Goal: Task Accomplishment & Management: Complete application form

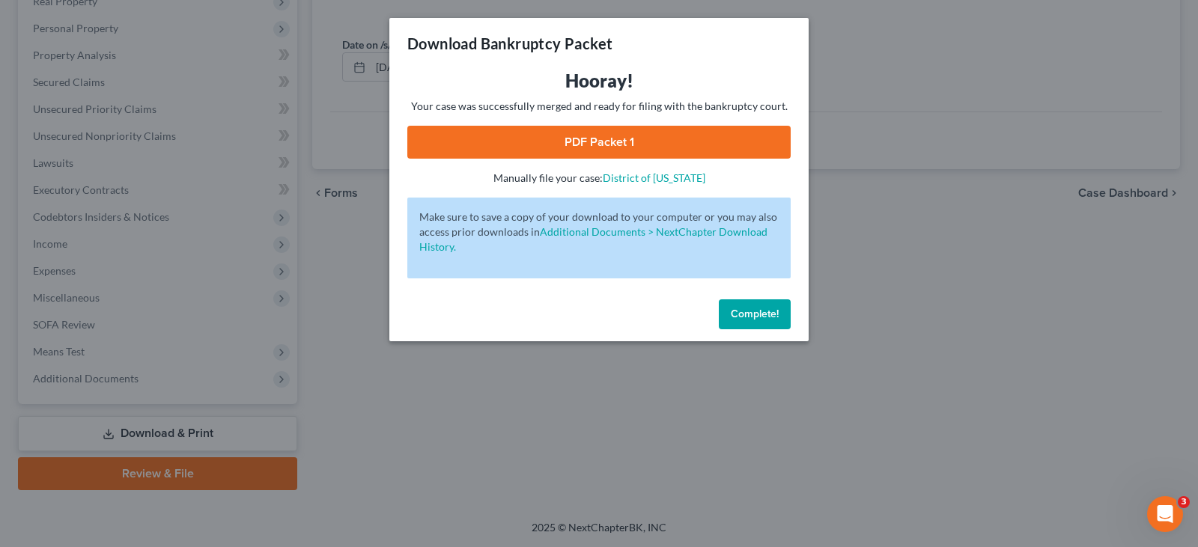
click at [760, 322] on button "Complete!" at bounding box center [755, 314] width 72 height 30
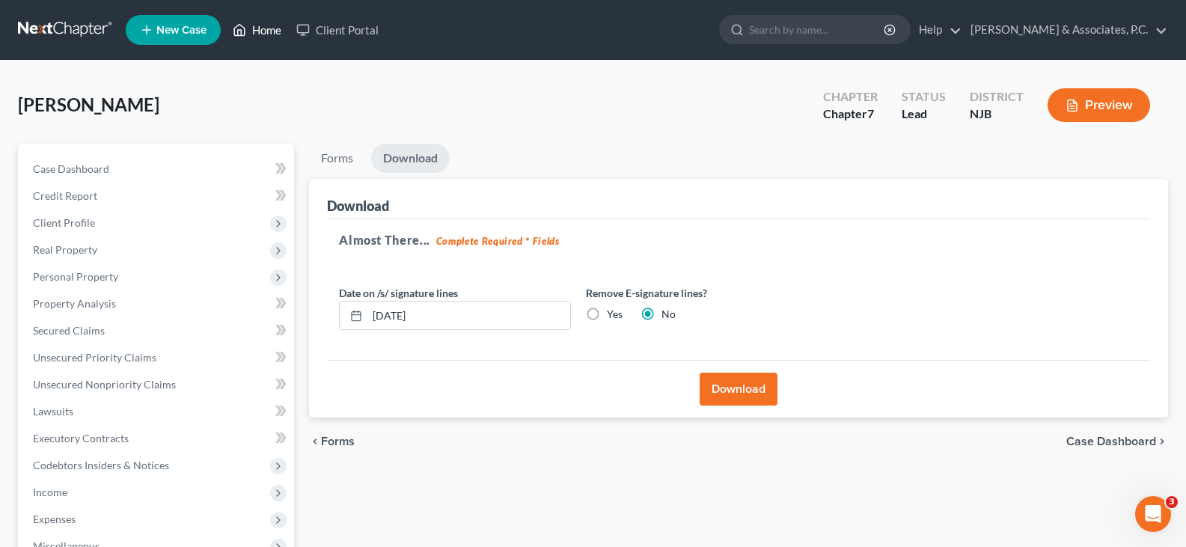
click at [268, 25] on link "Home" at bounding box center [257, 29] width 64 height 27
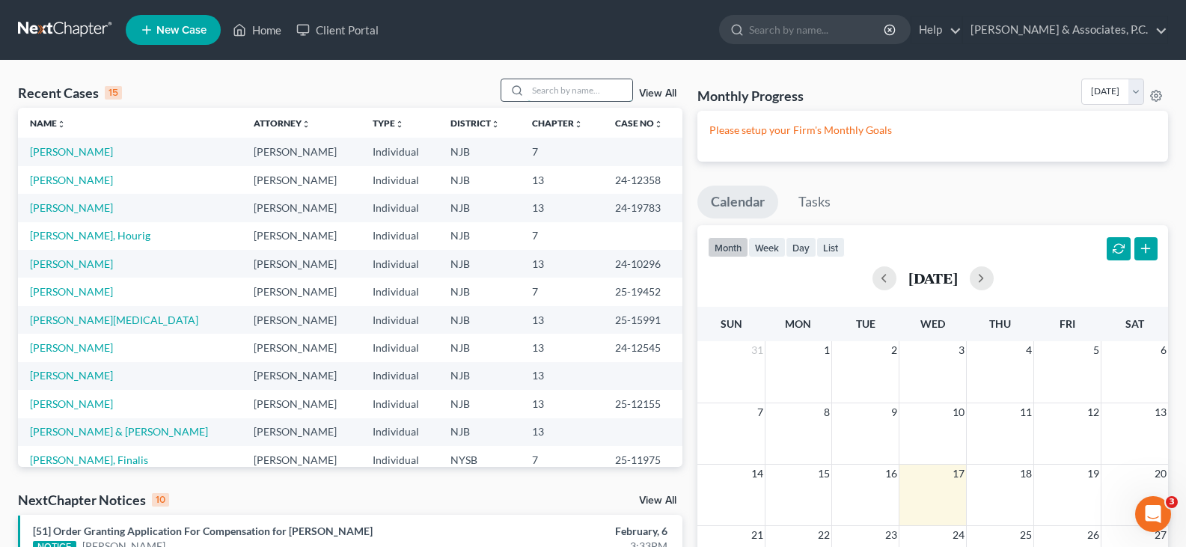
click at [537, 95] on input "search" at bounding box center [580, 90] width 105 height 22
type input "[PERSON_NAME]"
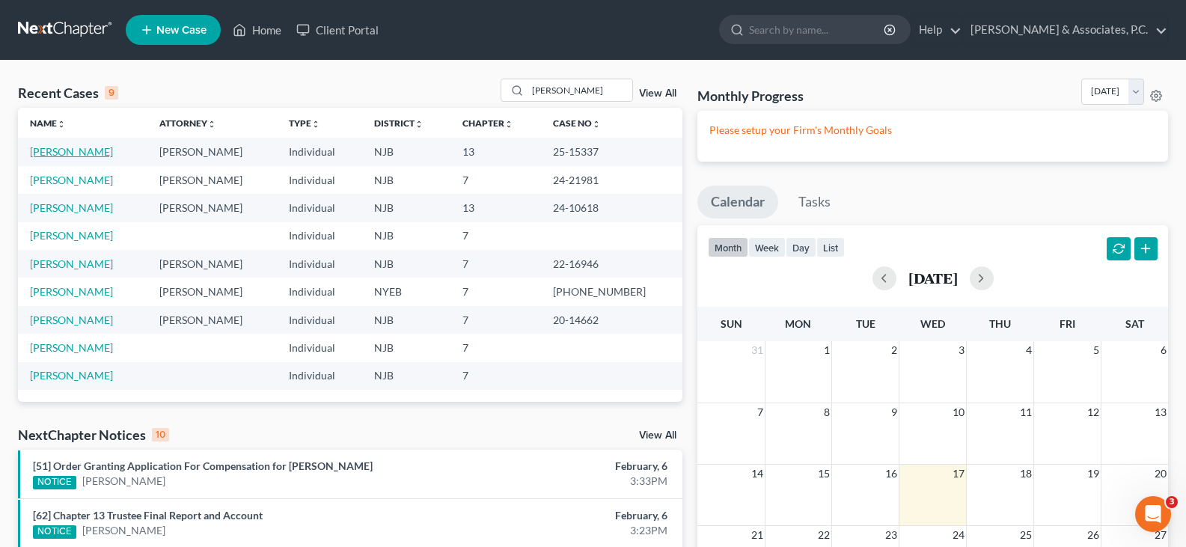
click at [68, 148] on link "[PERSON_NAME]" at bounding box center [71, 151] width 83 height 13
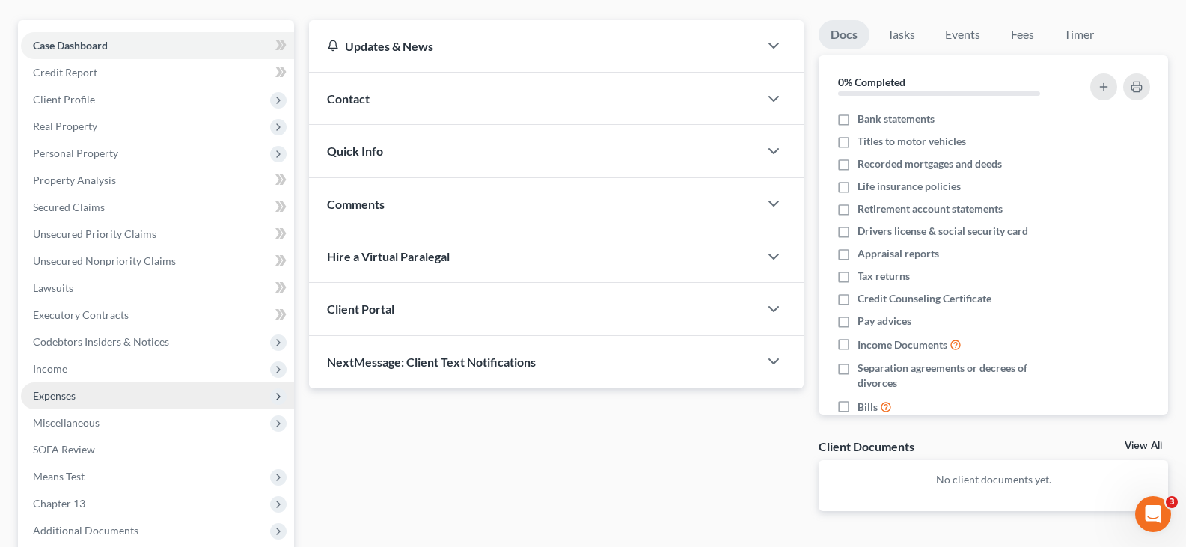
scroll to position [150, 0]
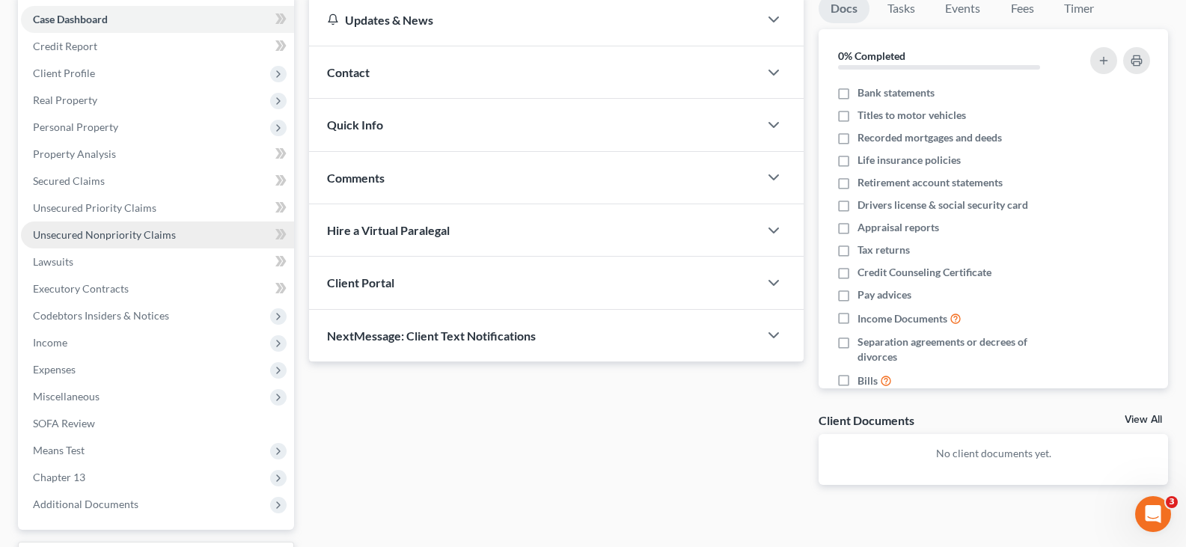
click at [91, 236] on span "Unsecured Nonpriority Claims" at bounding box center [104, 234] width 143 height 13
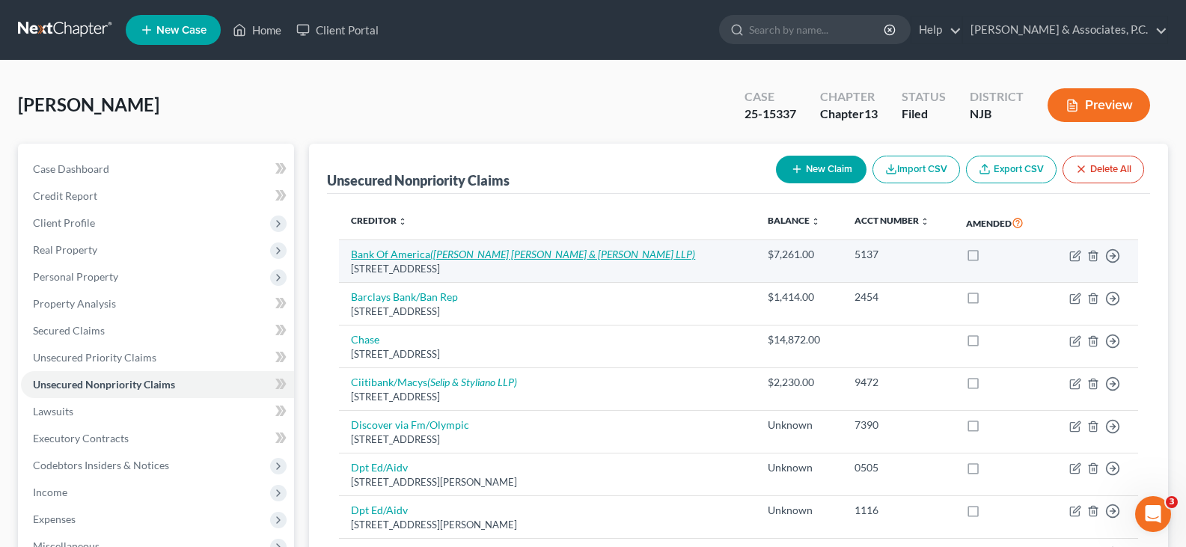
click at [398, 252] on link "Bank Of America ([PERSON_NAME] [PERSON_NAME] & [PERSON_NAME] LLP)" at bounding box center [523, 254] width 344 height 13
select select "7"
select select "2"
select select "0"
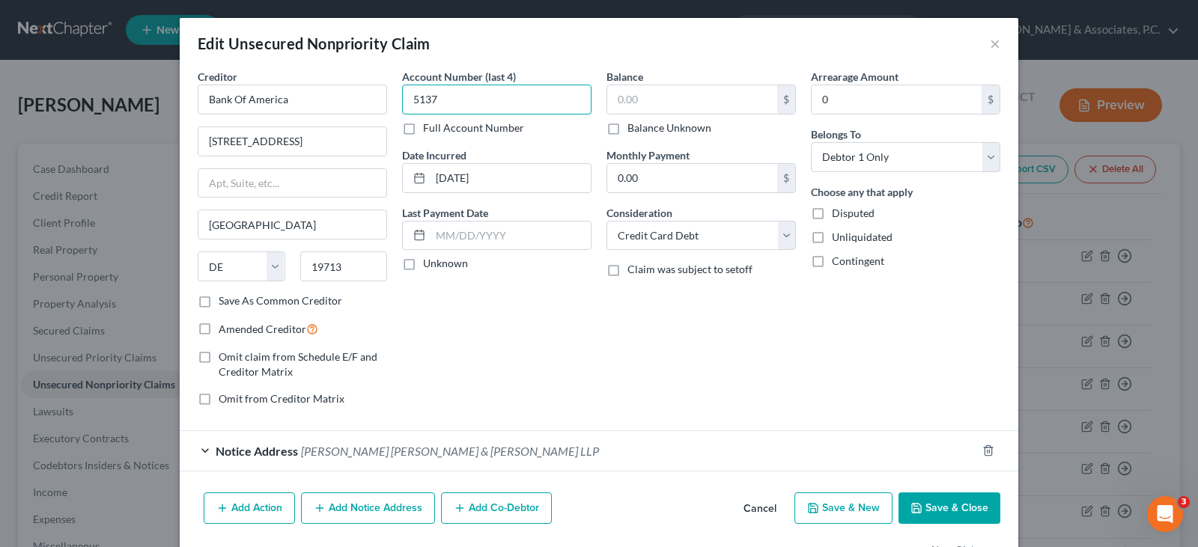
type input "5137"
click at [655, 102] on input "text" at bounding box center [692, 99] width 170 height 28
type input "10,885.52"
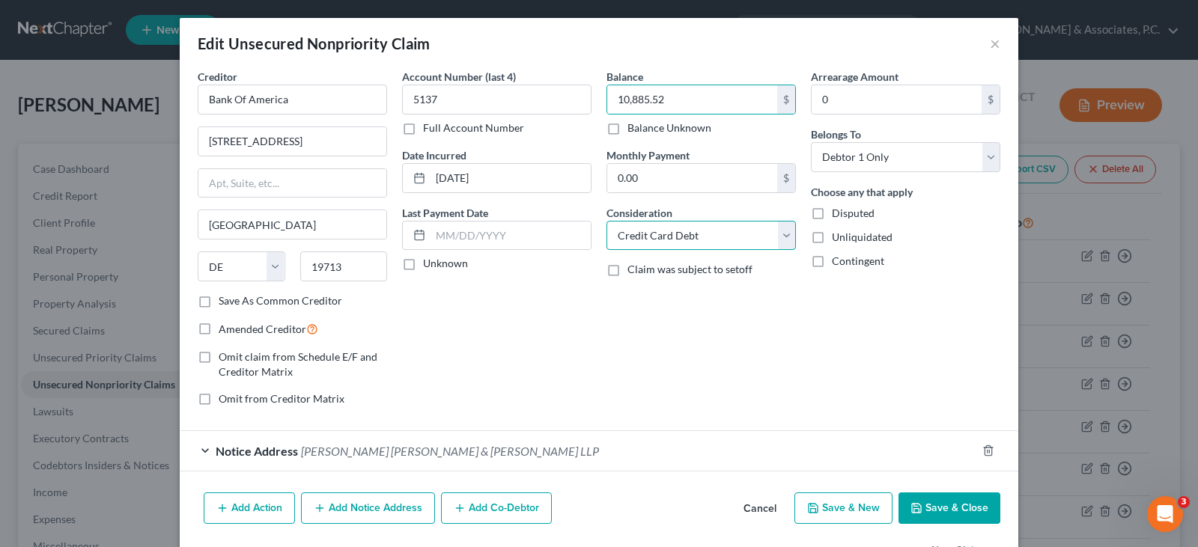
click at [671, 231] on select "Select Cable / Satellite Services Collection Agency Credit Card Debt Debt Couns…" at bounding box center [700, 236] width 189 height 30
click at [625, 296] on div "Balance 10,885.52 $ Balance Unknown Balance Undetermined 10,885.52 $ Balance Un…" at bounding box center [701, 244] width 204 height 350
click at [832, 214] on label "Disputed" at bounding box center [853, 213] width 43 height 15
click at [838, 214] on input "Disputed" at bounding box center [843, 211] width 10 height 10
checkbox input "true"
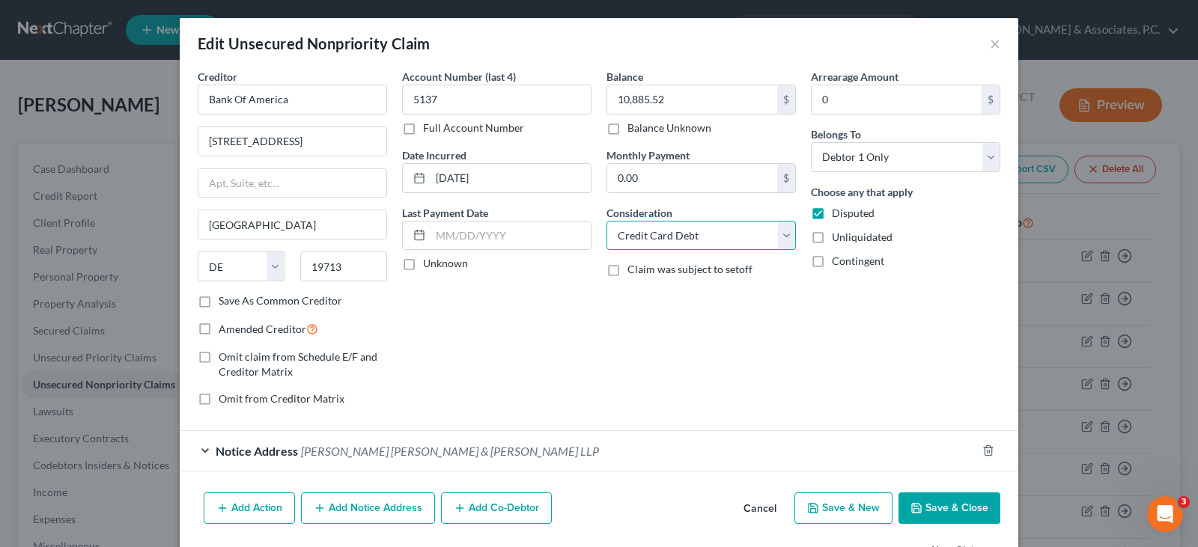
click at [779, 242] on select "Select Cable / Satellite Services Collection Agency Credit Card Debt Debt Couns…" at bounding box center [700, 236] width 189 height 30
select select "14"
click at [606, 221] on select "Select Cable / Satellite Services Collection Agency Credit Card Debt Debt Couns…" at bounding box center [700, 236] width 189 height 30
drag, startPoint x: 646, startPoint y: 287, endPoint x: 638, endPoint y: 270, distance: 18.1
click at [646, 287] on input "text" at bounding box center [701, 292] width 188 height 28
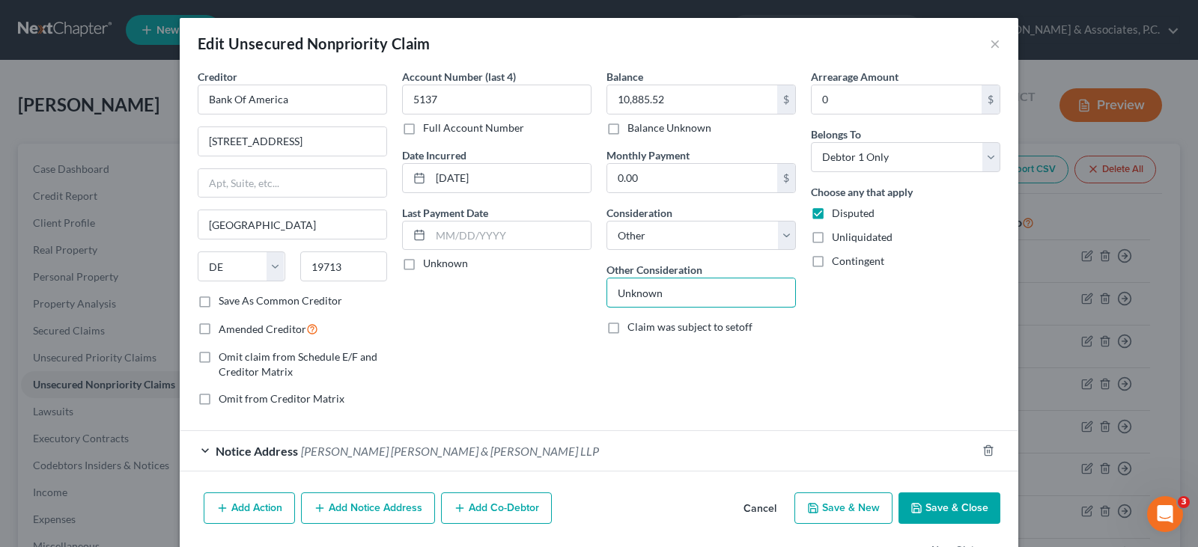
type input "Unknown"
click at [219, 331] on label "Amended Creditor" at bounding box center [269, 328] width 100 height 17
click at [225, 330] on input "Amended Creditor" at bounding box center [230, 325] width 10 height 10
checkbox input "true"
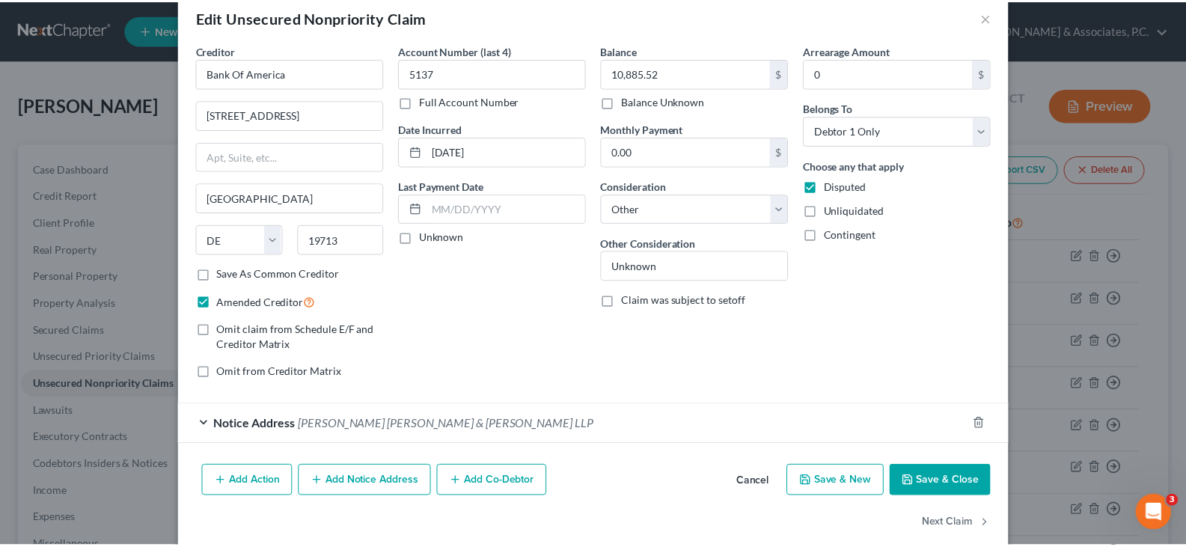
scroll to position [49, 0]
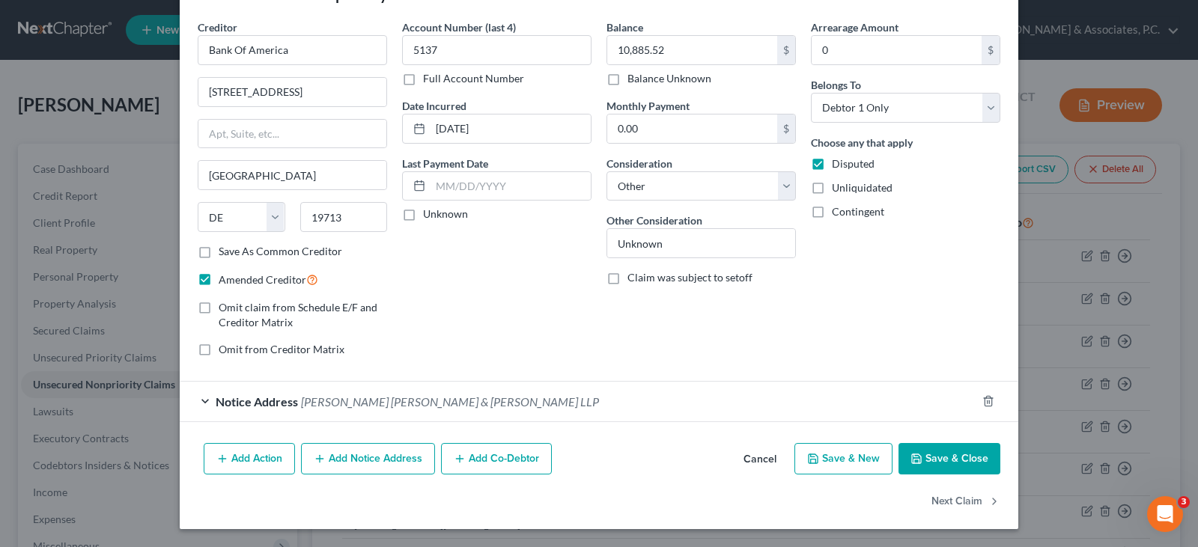
click at [943, 463] on button "Save & Close" at bounding box center [949, 458] width 102 height 31
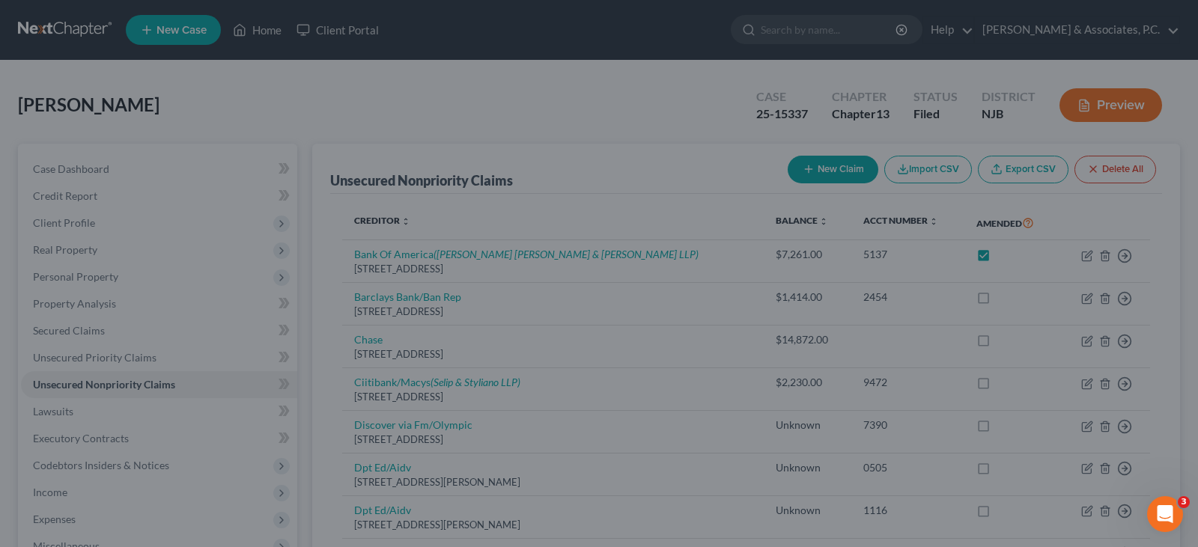
checkbox input "true"
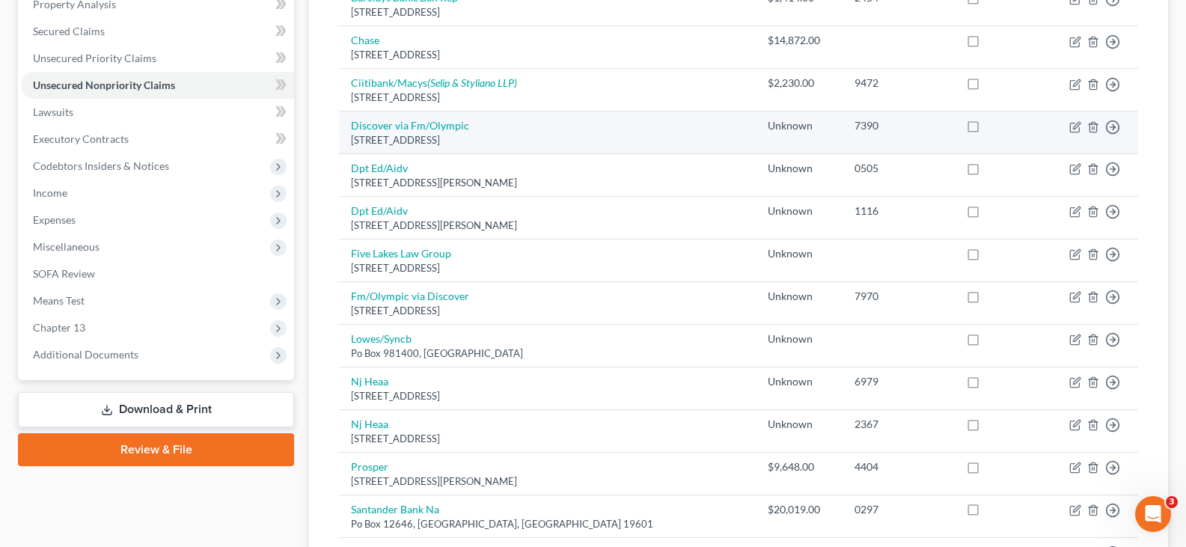
scroll to position [374, 0]
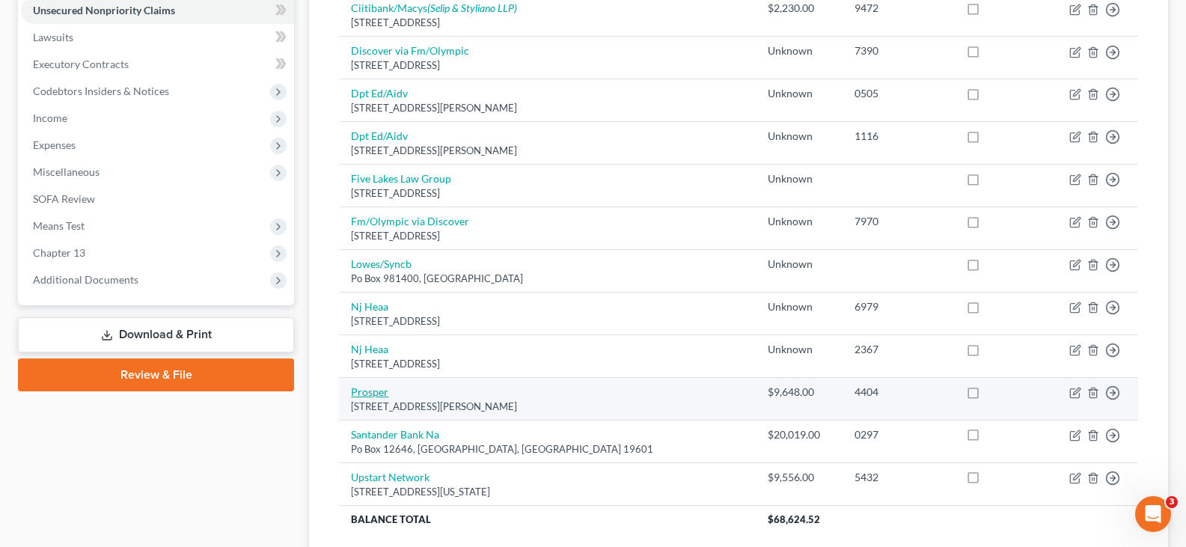
click at [368, 393] on link "Prosper" at bounding box center [369, 391] width 37 height 13
select select "4"
select select "10"
select select "0"
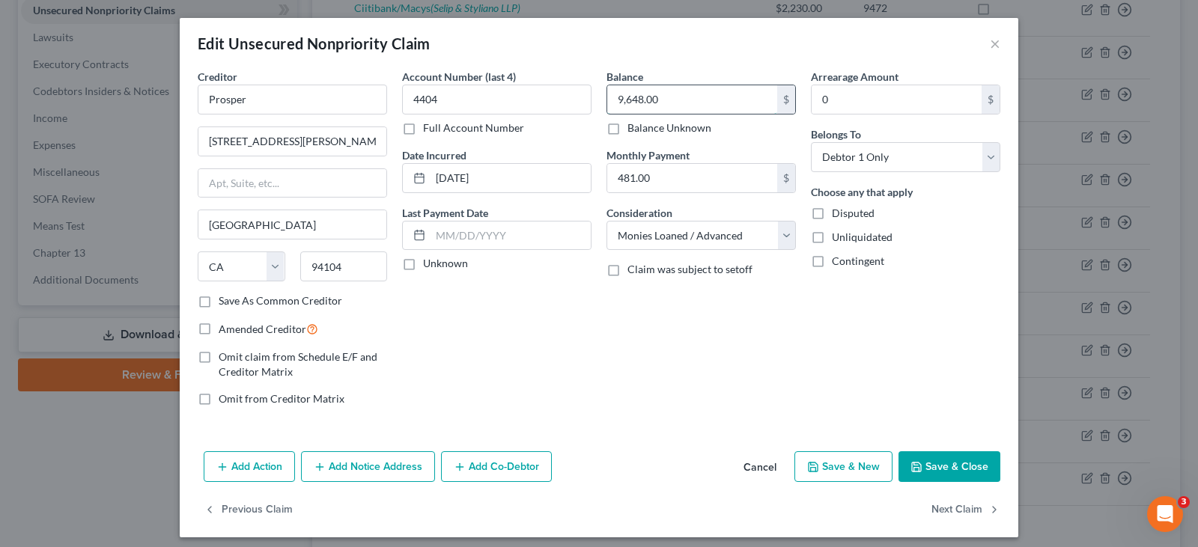
click at [661, 92] on input "9,648.00" at bounding box center [692, 99] width 170 height 28
type input "12,894.55"
click at [773, 237] on select "Select Cable / Satellite Services Collection Agency Credit Card Debt Debt Couns…" at bounding box center [700, 236] width 189 height 30
select select "14"
click at [606, 221] on select "Select Cable / Satellite Services Collection Agency Credit Card Debt Debt Couns…" at bounding box center [700, 236] width 189 height 30
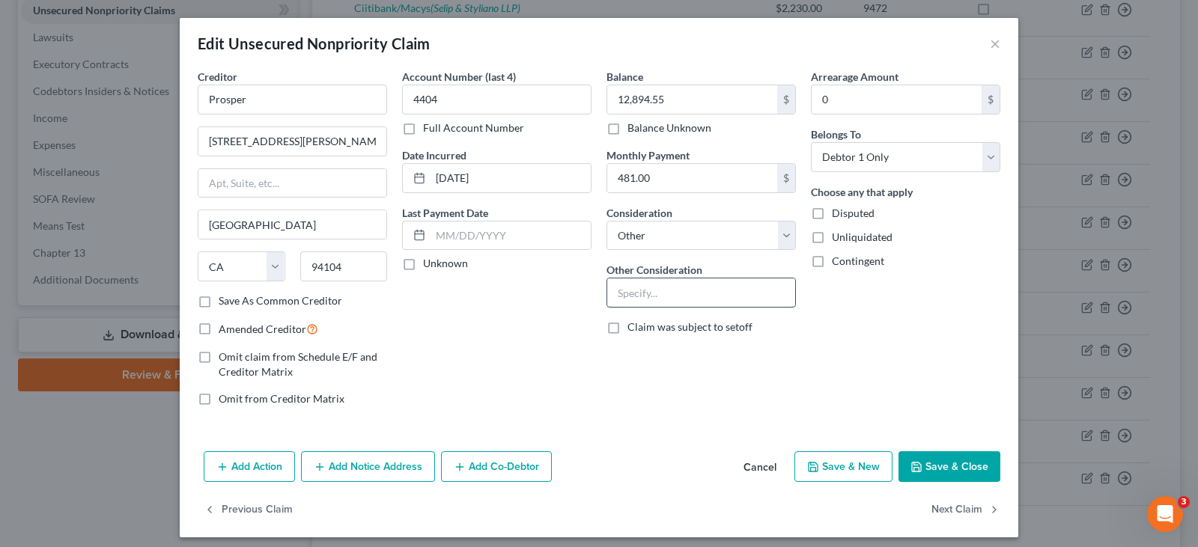
click at [659, 290] on input "text" at bounding box center [701, 292] width 188 height 28
type input "Unknown"
click at [832, 210] on label "Disputed" at bounding box center [853, 213] width 43 height 15
click at [838, 210] on input "Disputed" at bounding box center [843, 211] width 10 height 10
checkbox input "true"
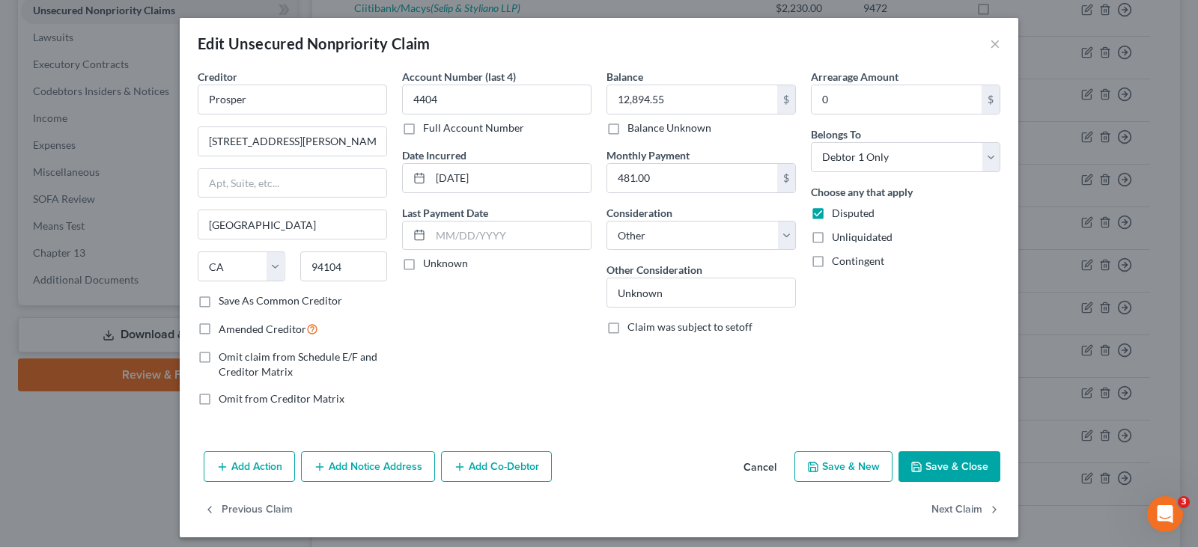
click at [219, 326] on label "Amended Creditor" at bounding box center [269, 328] width 100 height 17
click at [225, 326] on input "Amended Creditor" at bounding box center [230, 325] width 10 height 10
checkbox input "true"
click at [975, 470] on button "Save & Close" at bounding box center [949, 466] width 102 height 31
checkbox input "true"
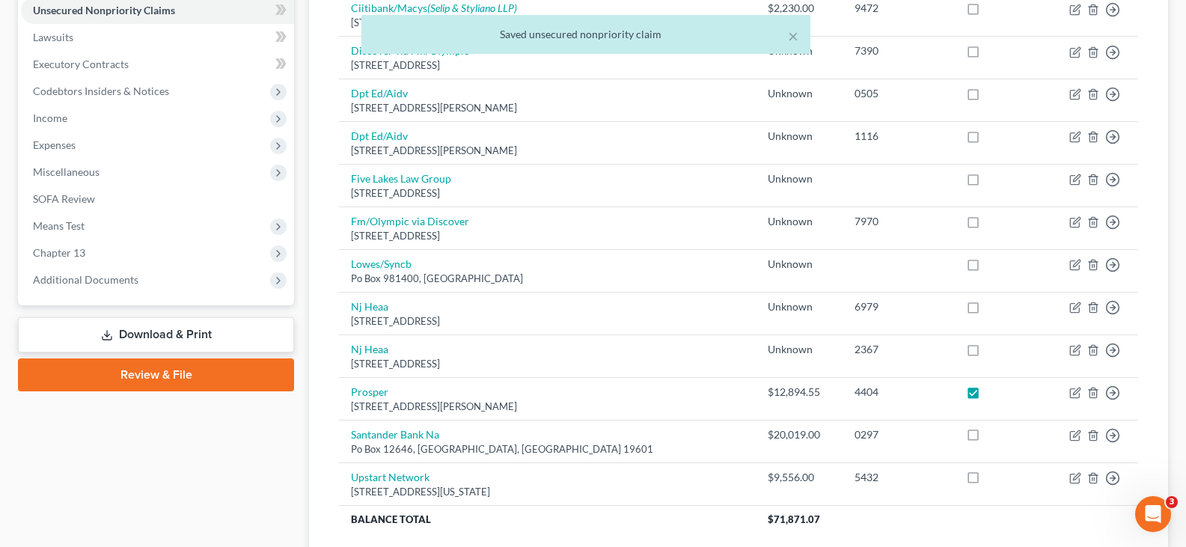
click at [114, 337] on link "Download & Print" at bounding box center [156, 334] width 276 height 35
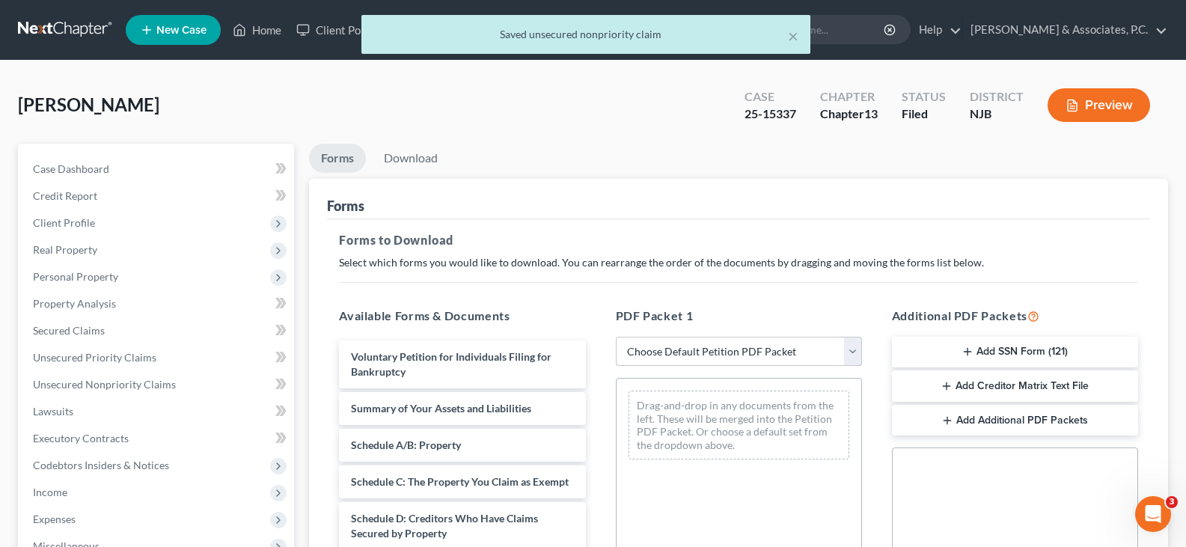
click at [837, 356] on select "Choose Default Petition PDF Packet Complete Bankruptcy Petition (all forms and …" at bounding box center [739, 352] width 246 height 30
select select "2"
click at [616, 337] on select "Choose Default Petition PDF Packet Complete Bankruptcy Petition (all forms and …" at bounding box center [739, 352] width 246 height 30
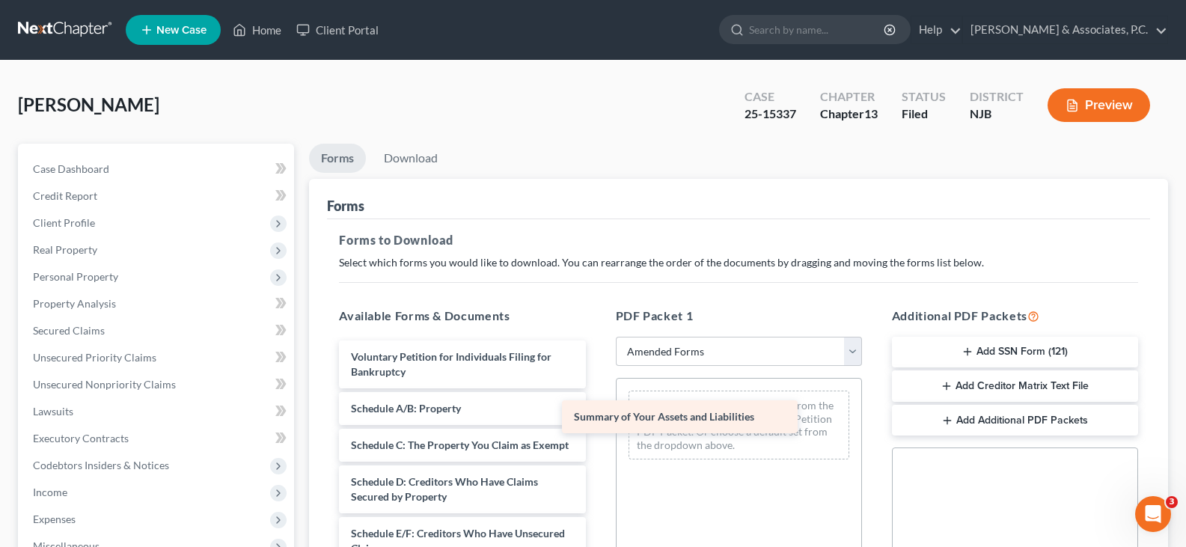
drag, startPoint x: 381, startPoint y: 406, endPoint x: 604, endPoint y: 414, distance: 223.2
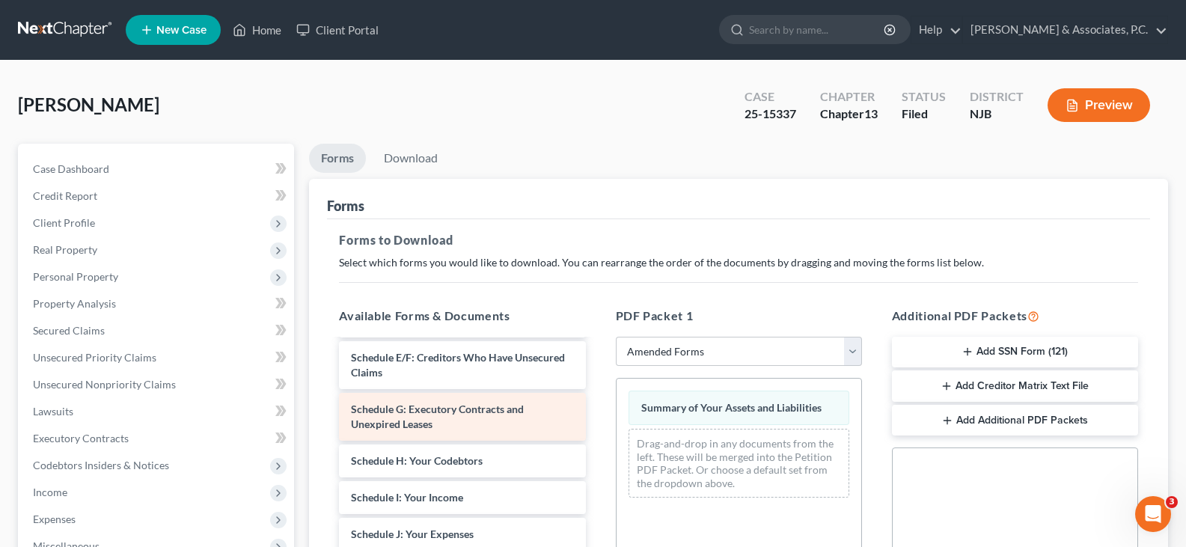
scroll to position [150, 0]
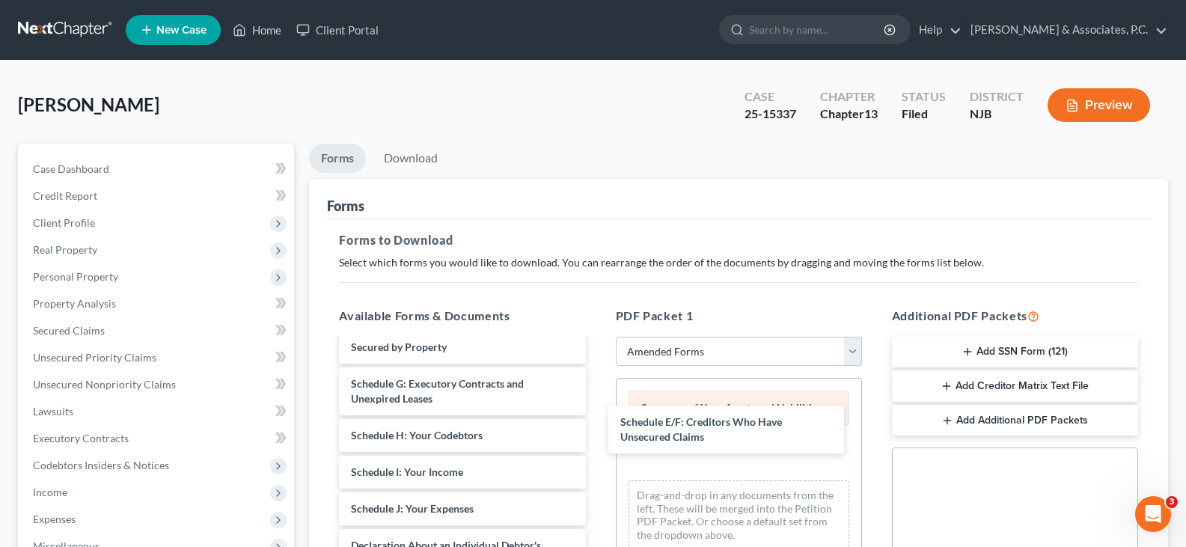
drag, startPoint x: 425, startPoint y: 401, endPoint x: 692, endPoint y: 424, distance: 267.4
click at [597, 425] on div "Schedule E/F: Creditors Who Have Unsecured Claims Voluntary Petition for Indivi…" at bounding box center [462, 516] width 270 height 651
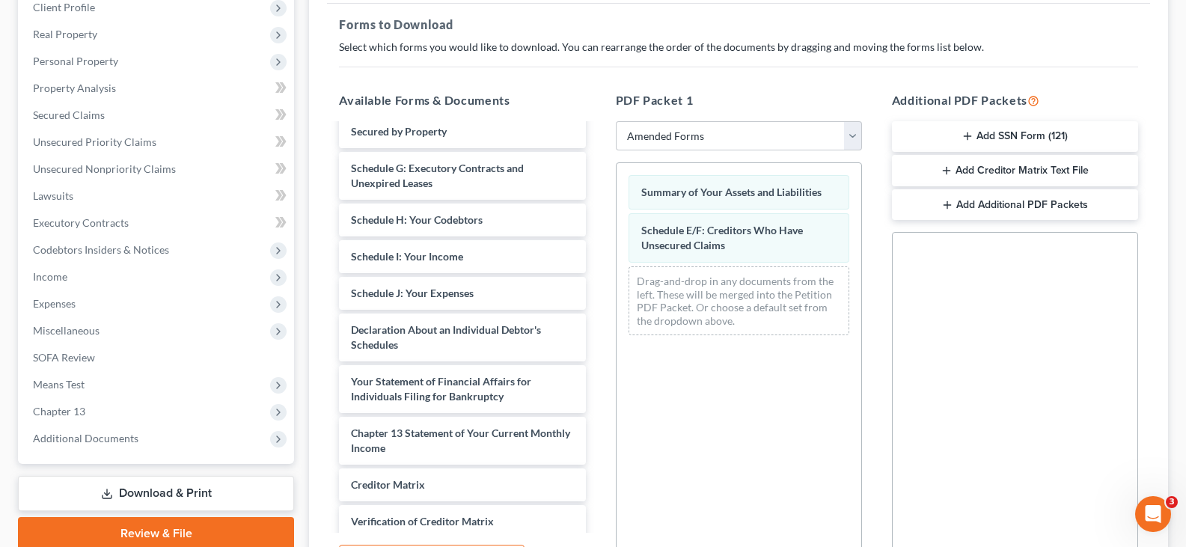
scroll to position [377, 0]
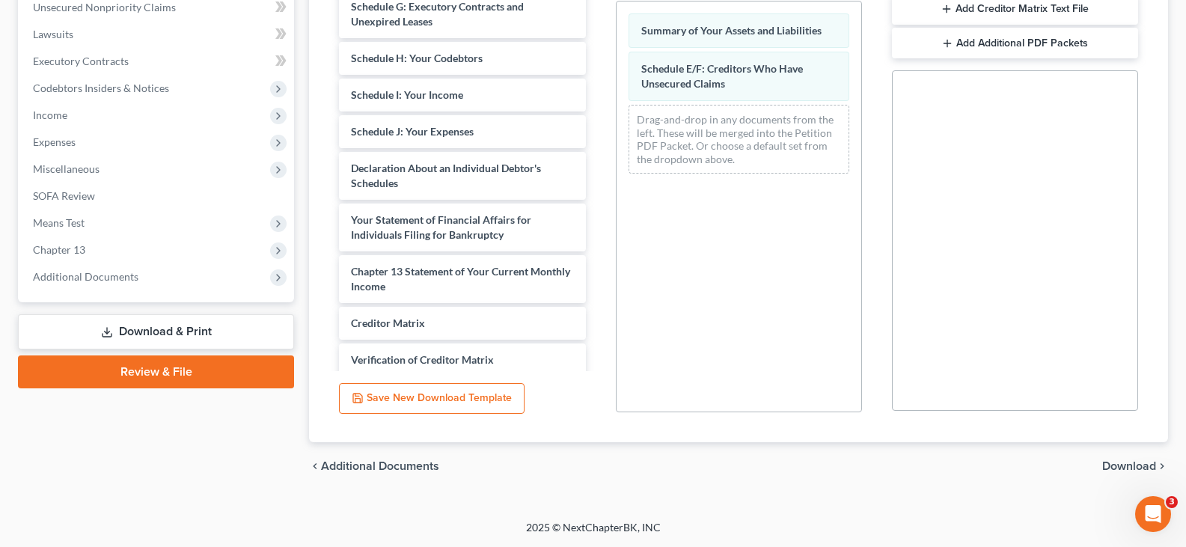
drag, startPoint x: 1127, startPoint y: 460, endPoint x: 1116, endPoint y: 455, distance: 12.4
click at [1126, 460] on span "Download" at bounding box center [1130, 466] width 54 height 12
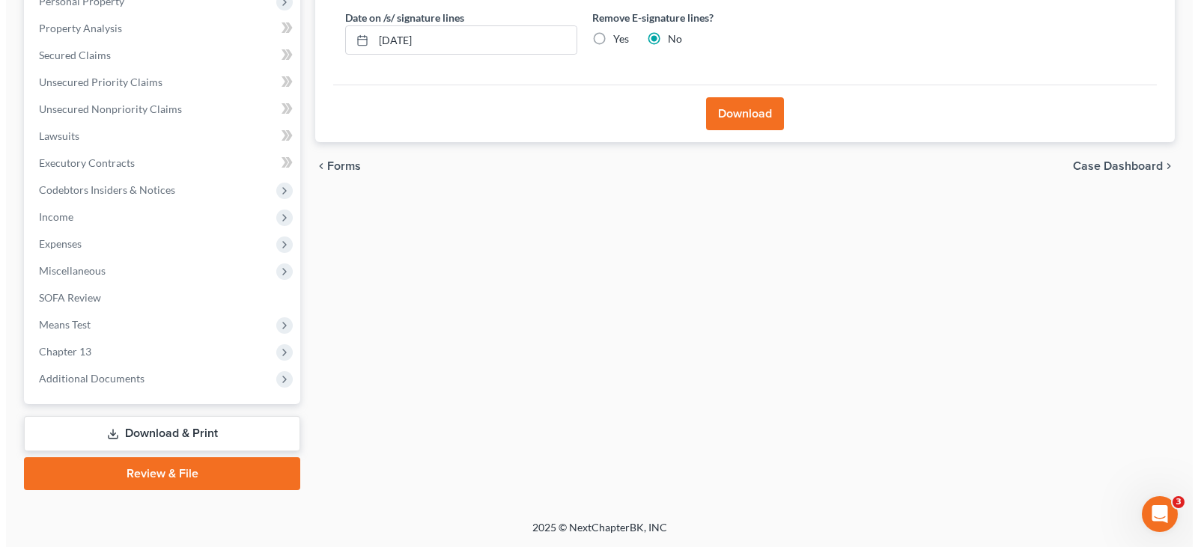
scroll to position [275, 0]
click at [607, 43] on label "Yes" at bounding box center [615, 38] width 16 height 15
click at [613, 41] on input "Yes" at bounding box center [618, 36] width 10 height 10
radio input "true"
radio input "false"
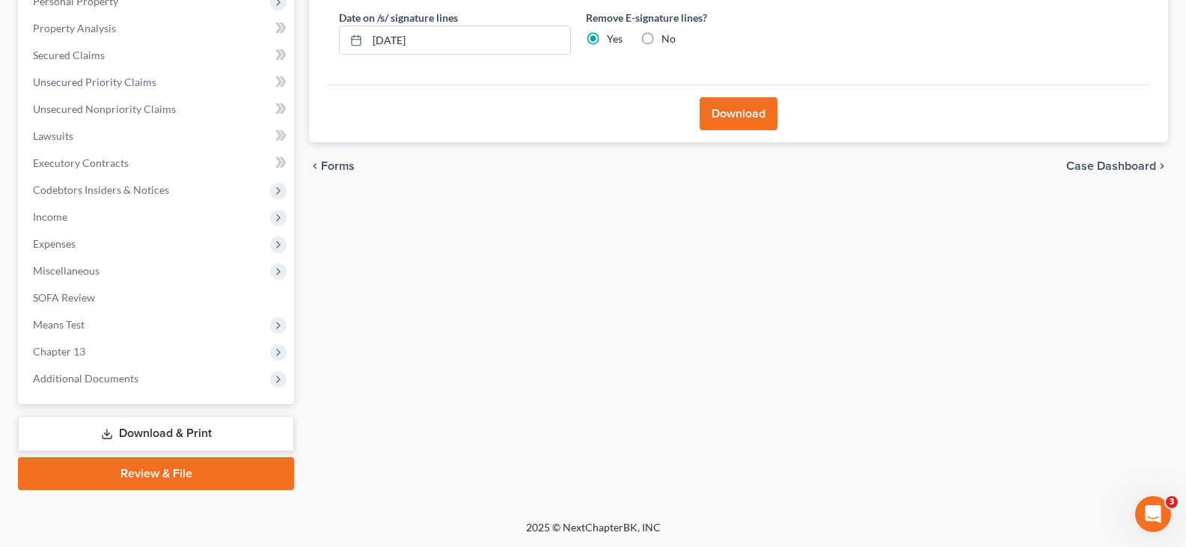
click at [721, 110] on button "Download" at bounding box center [739, 113] width 78 height 33
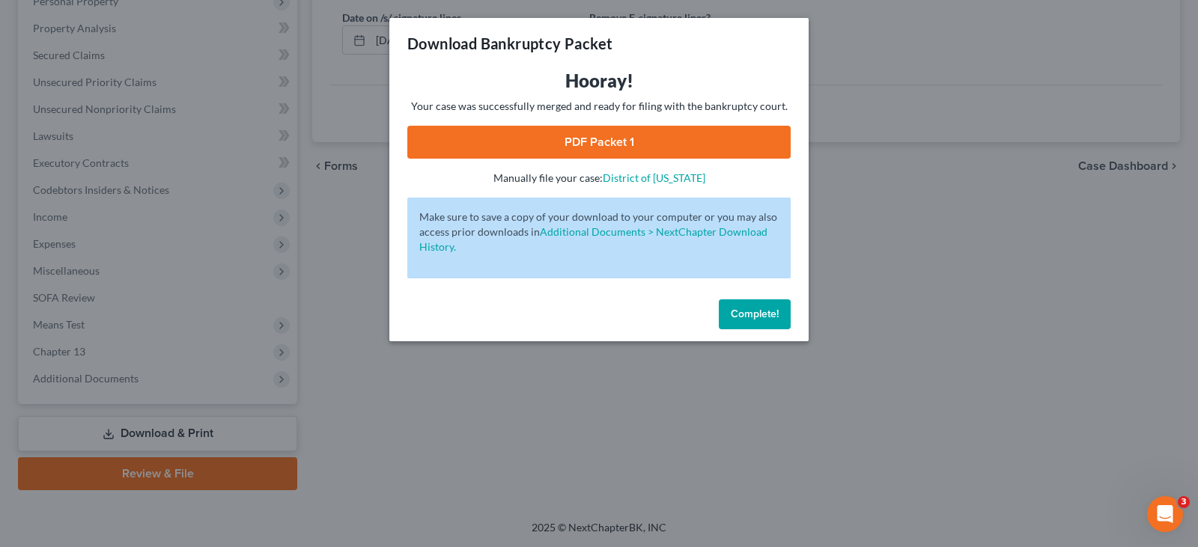
click at [705, 133] on link "PDF Packet 1" at bounding box center [598, 142] width 383 height 33
